Goal: Task Accomplishment & Management: Manage account settings

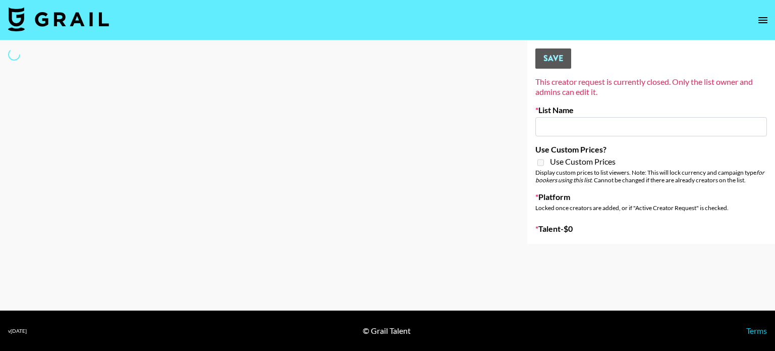
type input "Primal Harvest ([DATE])"
select select "Song"
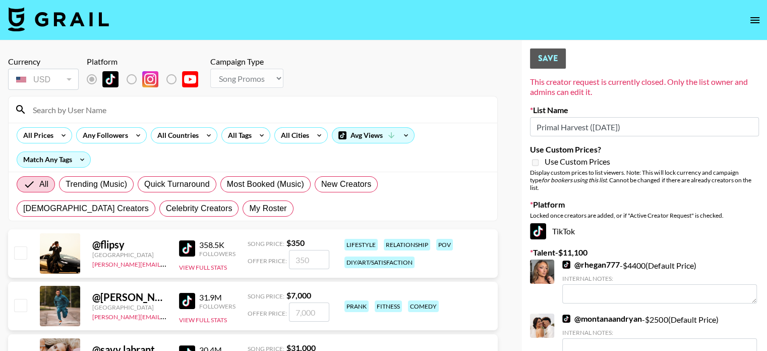
click at [87, 110] on input at bounding box center [259, 109] width 465 height 16
type input "jordansara"
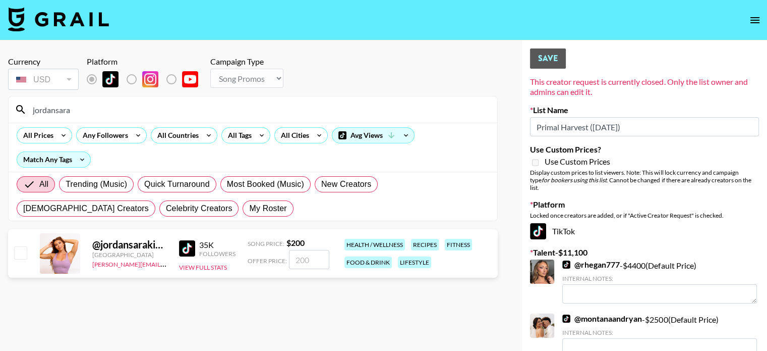
click at [298, 260] on input "number" at bounding box center [309, 259] width 40 height 19
checkbox input "true"
type input "4"
checkbox input "false"
checkbox input "true"
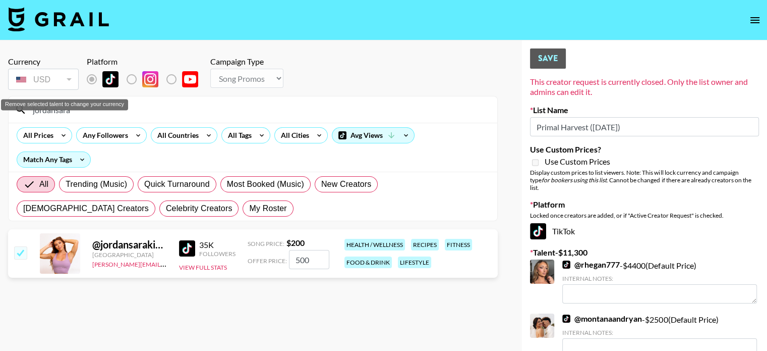
click at [92, 109] on div "Remove selected talent to change your currency" at bounding box center [64, 104] width 127 height 11
click at [145, 111] on input "jordansara" at bounding box center [259, 109] width 465 height 16
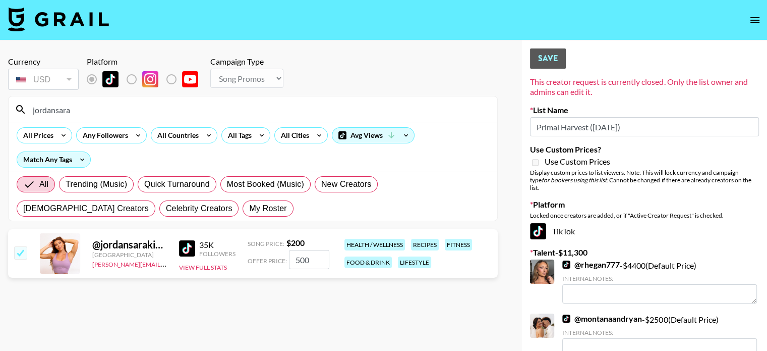
click at [333, 298] on section "Currency USD USD ​ Platform Campaign Type Choose Type... Song Promos Brand Prom…" at bounding box center [253, 183] width 490 height 270
click at [302, 262] on input "500" at bounding box center [309, 259] width 40 height 19
type input "50"
checkbox input "false"
checkbox input "true"
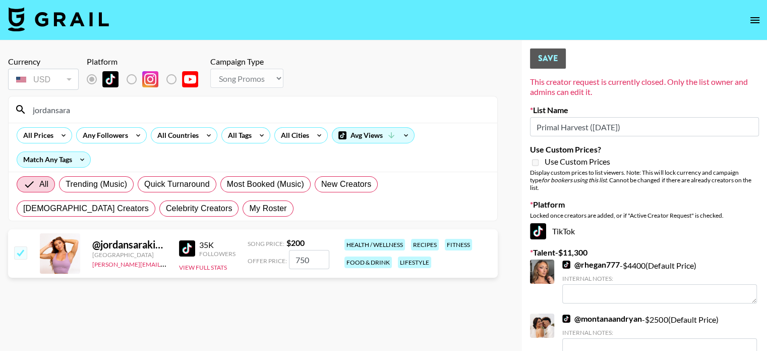
type input "750"
click at [343, 304] on section "Currency USD USD ​ Platform Campaign Type Choose Type... Song Promos Brand Prom…" at bounding box center [253, 183] width 490 height 270
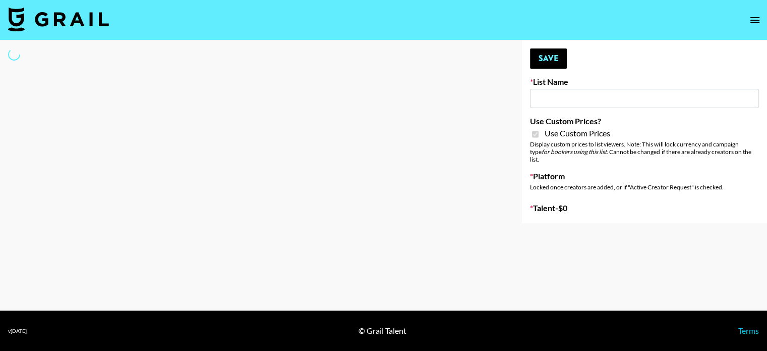
type input "Milan Laser"
checkbox input "true"
select select "Brand"
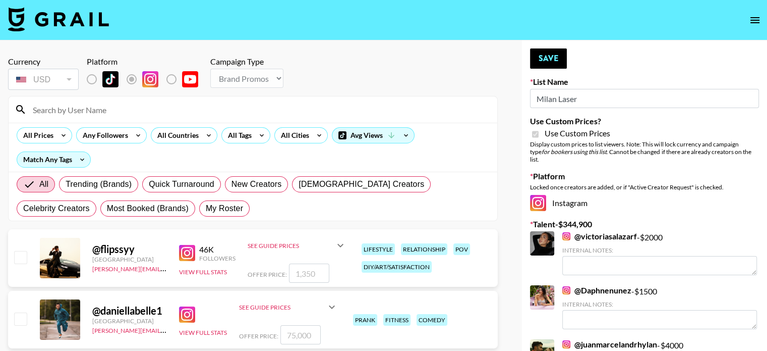
click at [79, 104] on input at bounding box center [259, 109] width 465 height 16
type input "sarahbra"
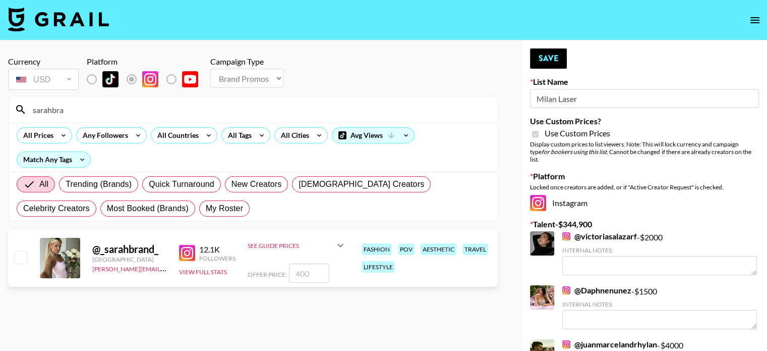
click at [317, 272] on input "number" at bounding box center [309, 272] width 40 height 19
type input "5"
checkbox input "true"
type input "5"
checkbox input "false"
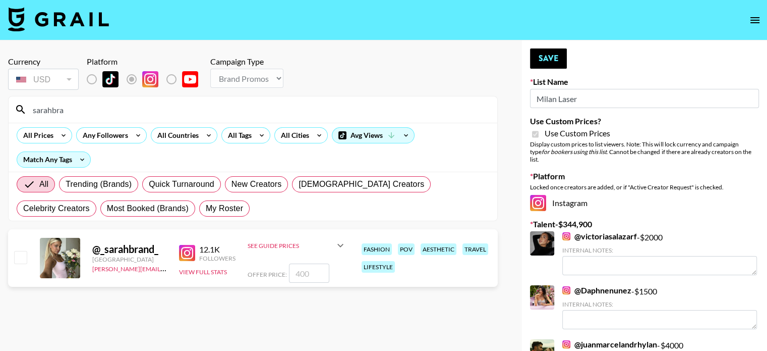
type input "4"
checkbox input "true"
type input "400"
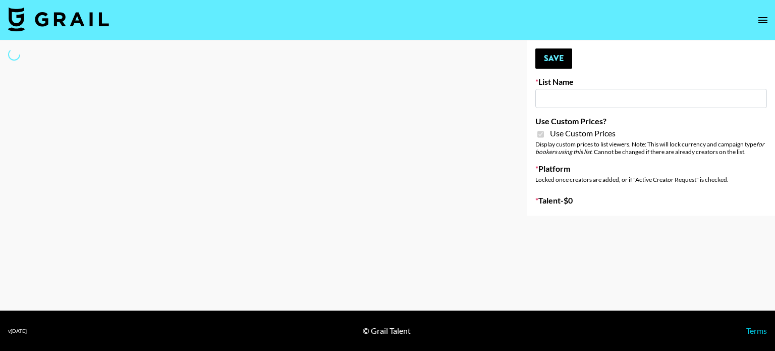
type input "Primal Harvest NEW (21 AUG)"
checkbox input "true"
select select "Brand"
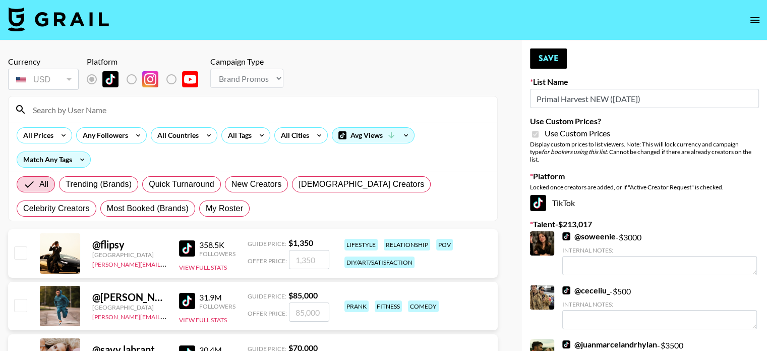
click at [81, 111] on input at bounding box center [259, 109] width 465 height 16
type input "jordansara"
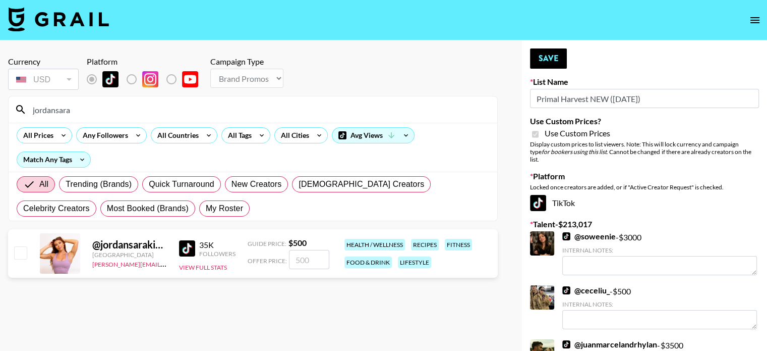
click at [297, 262] on input "number" at bounding box center [309, 259] width 40 height 19
type input "7"
checkbox input "true"
type input "750"
